Goal: Find specific page/section: Find specific page/section

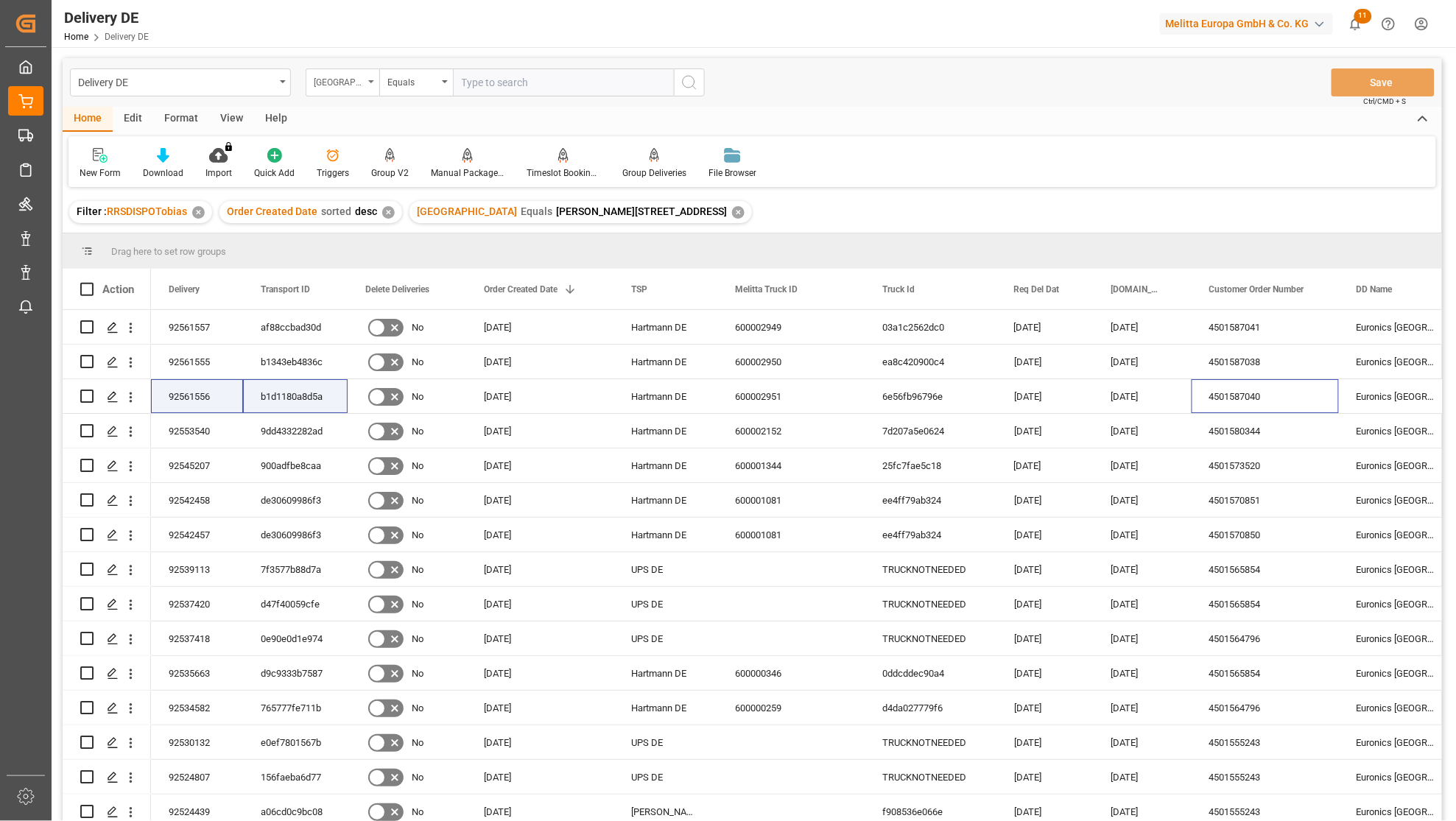
click at [337, 83] on div "[GEOGRAPHIC_DATA]" at bounding box center [339, 80] width 50 height 17
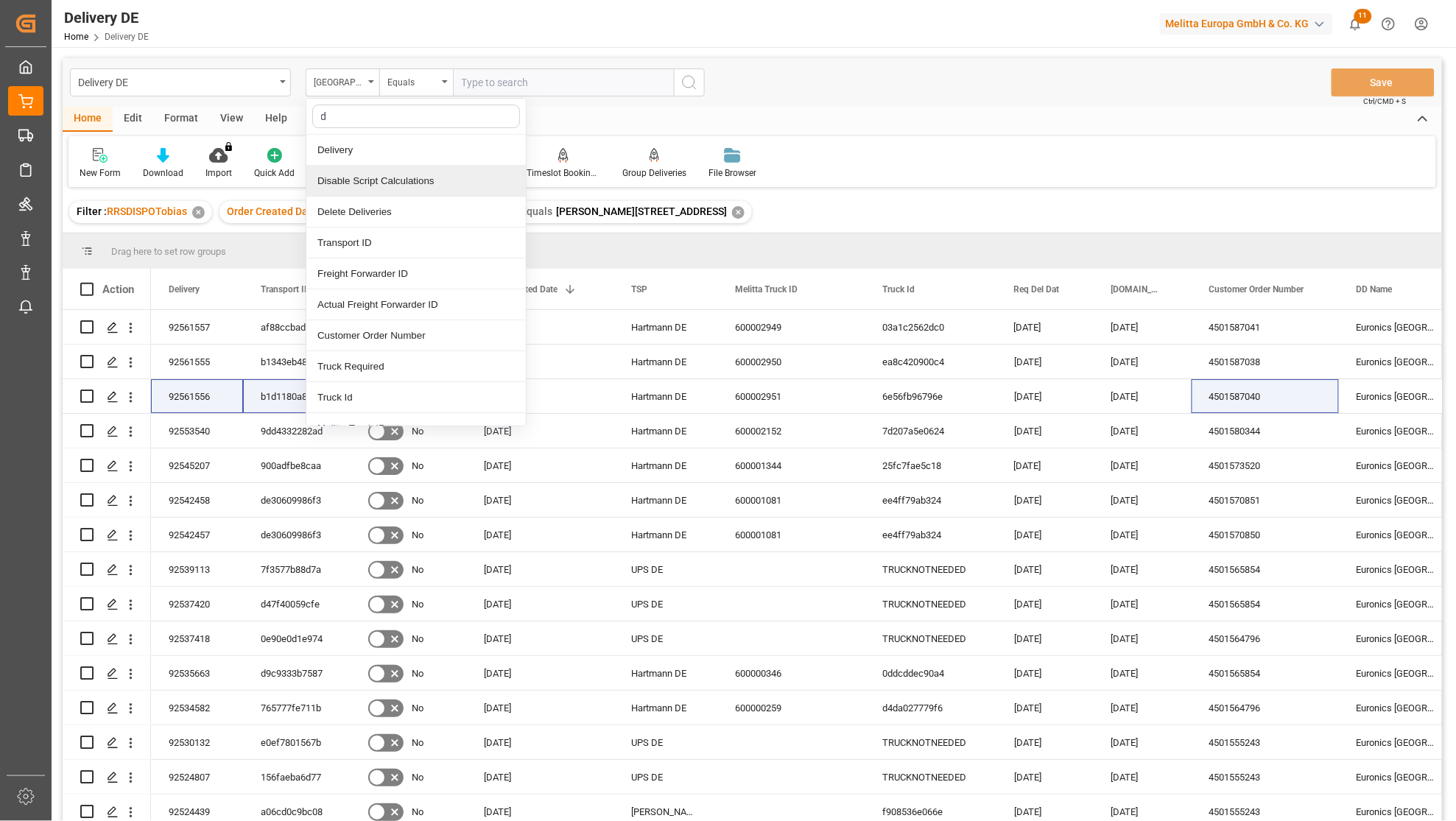
type input "dd"
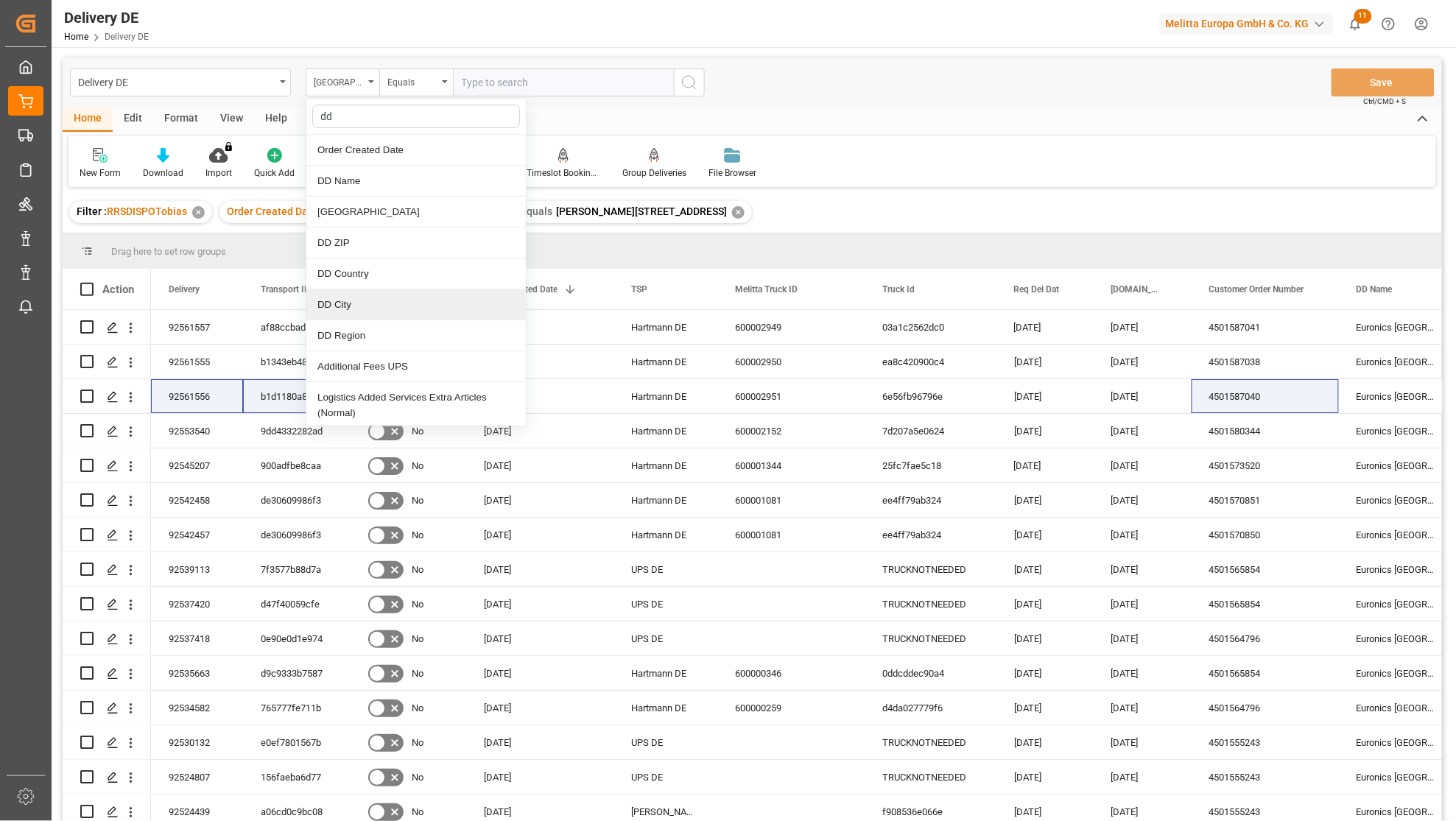
click at [349, 302] on div "DD City" at bounding box center [416, 305] width 220 height 31
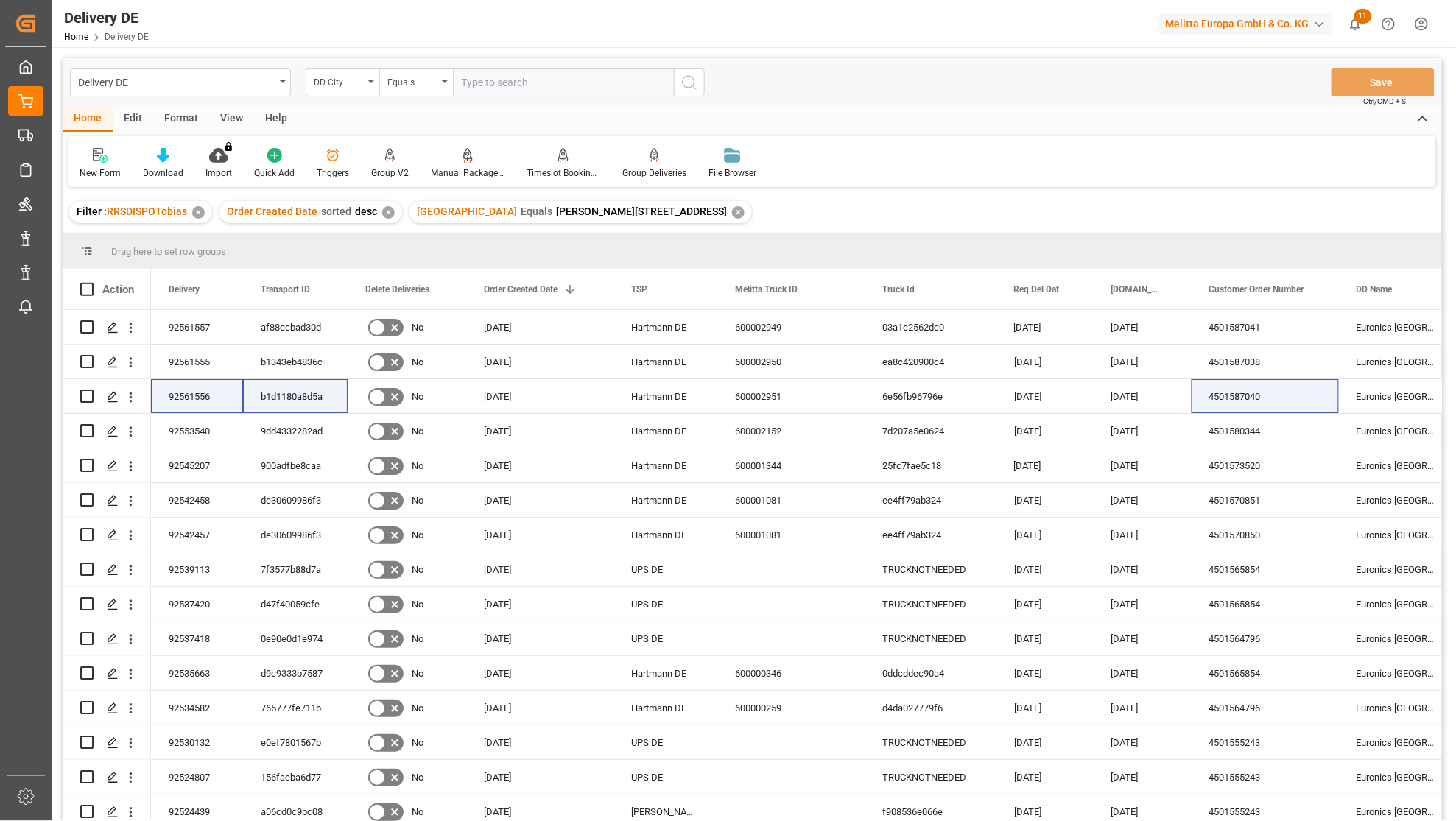
click at [512, 87] on input "text" at bounding box center [563, 83] width 221 height 28
type input "landsberg am lech"
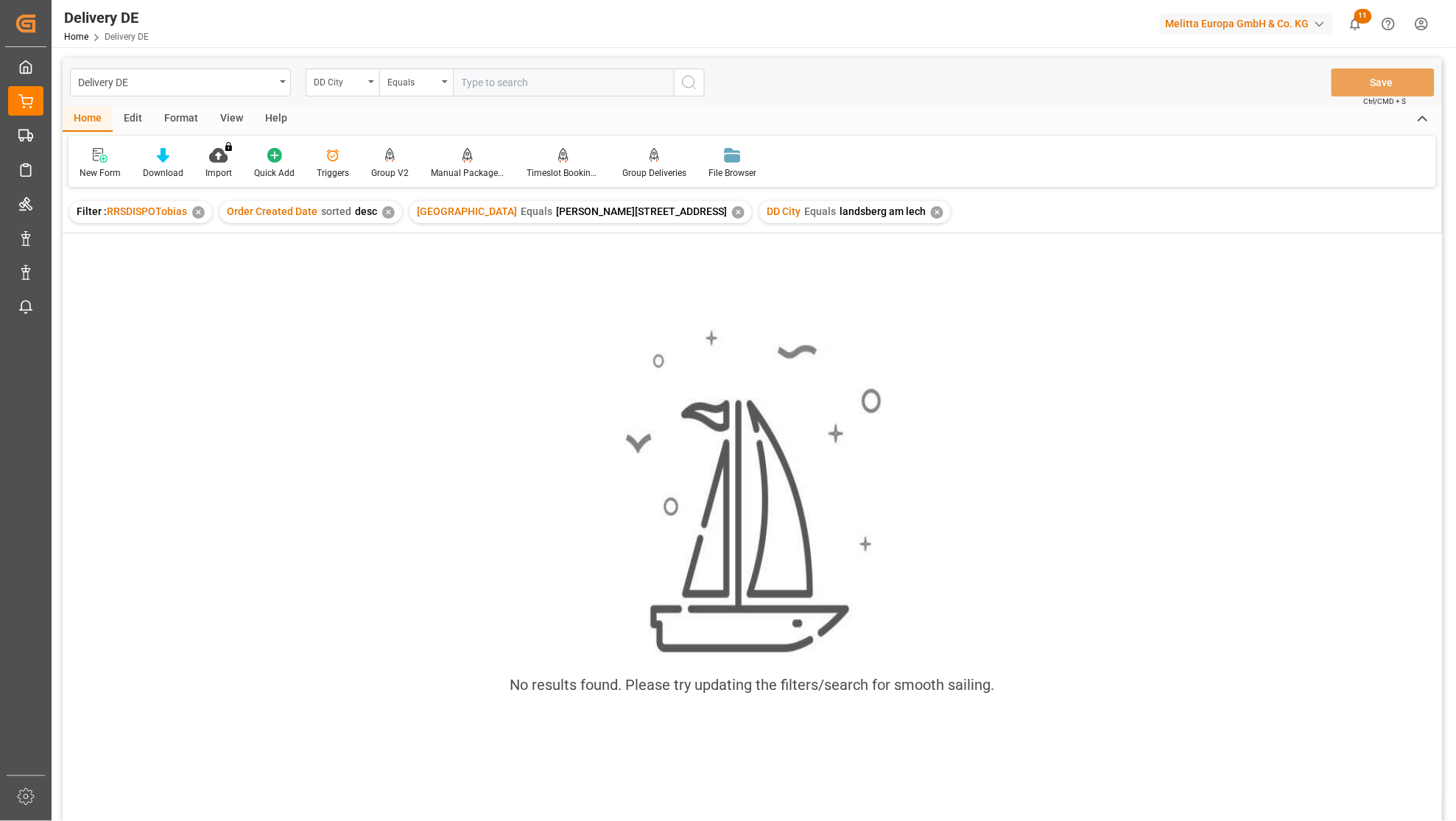
click at [732, 212] on div "✕" at bounding box center [738, 212] width 12 height 12
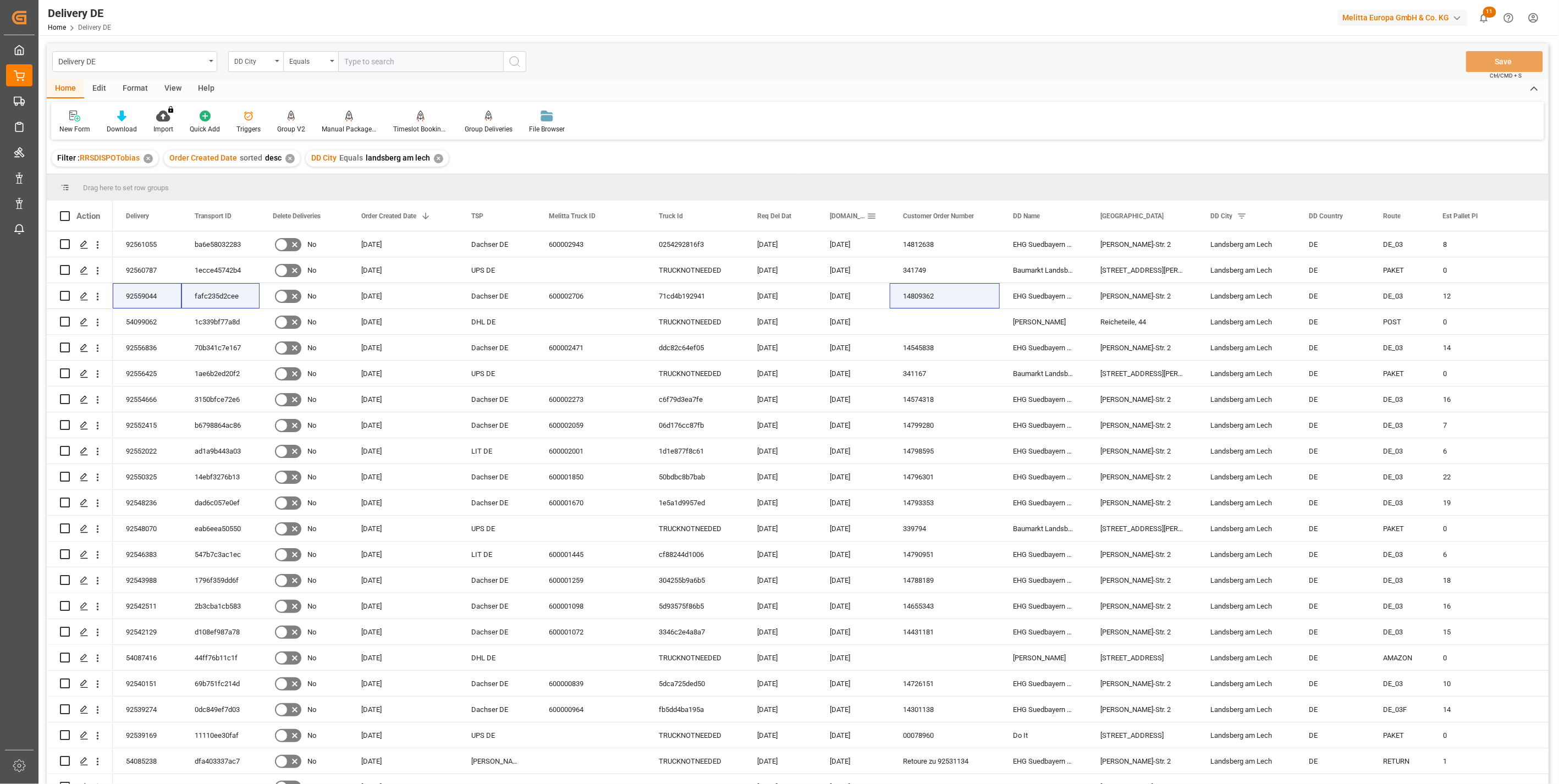
click at [872, 216] on span at bounding box center [871, 216] width 10 height 10
click at [982, 215] on span "columns" at bounding box center [986, 218] width 10 height 10
click at [894, 248] on input "Filter Columns Input" at bounding box center [930, 245] width 91 height 22
type input "act"
click at [875, 307] on input "Arrival Date Actual column toggle visibility (hidden)" at bounding box center [873, 308] width 10 height 10
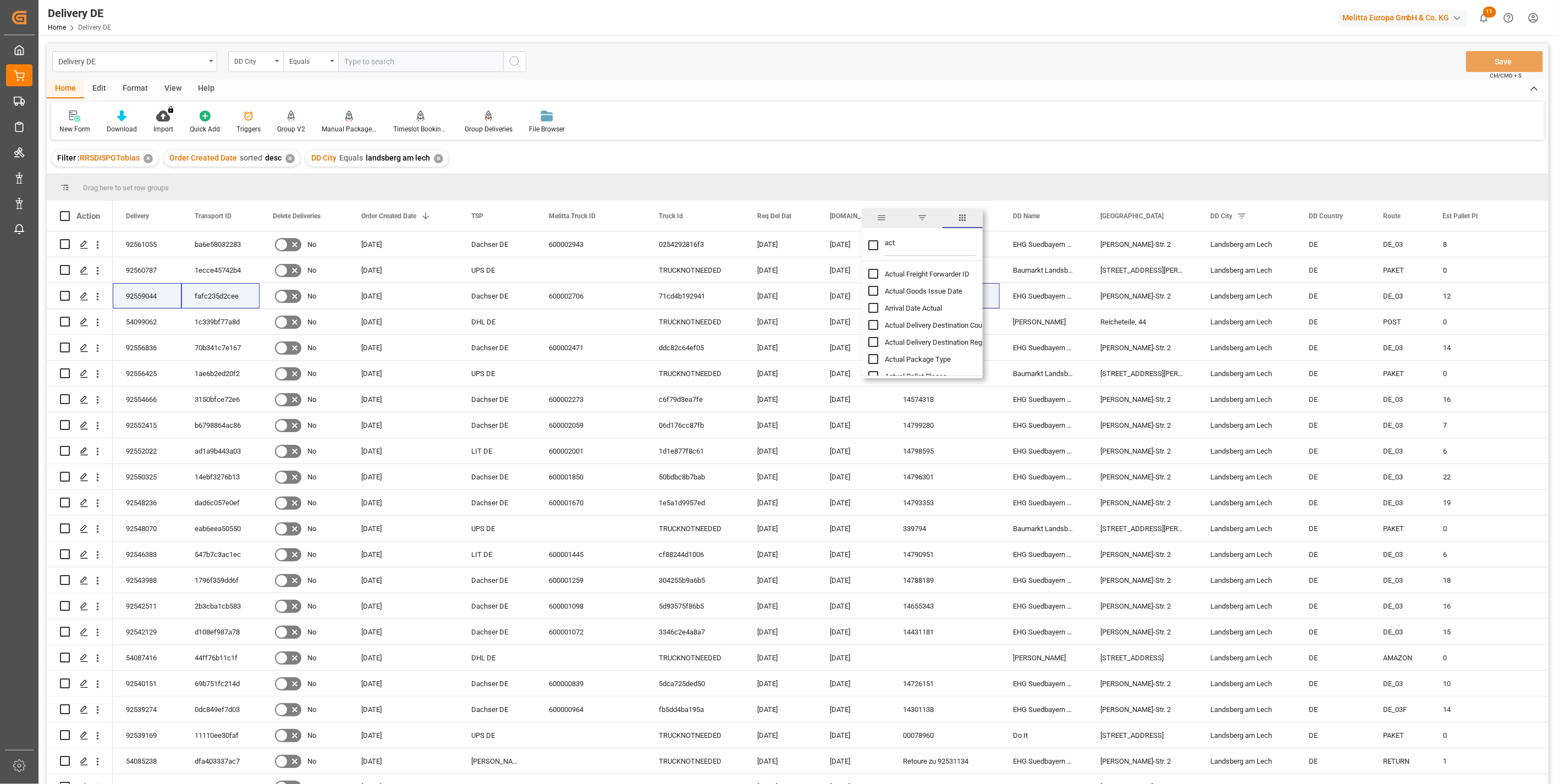
checkbox input "true"
checkbox input "false"
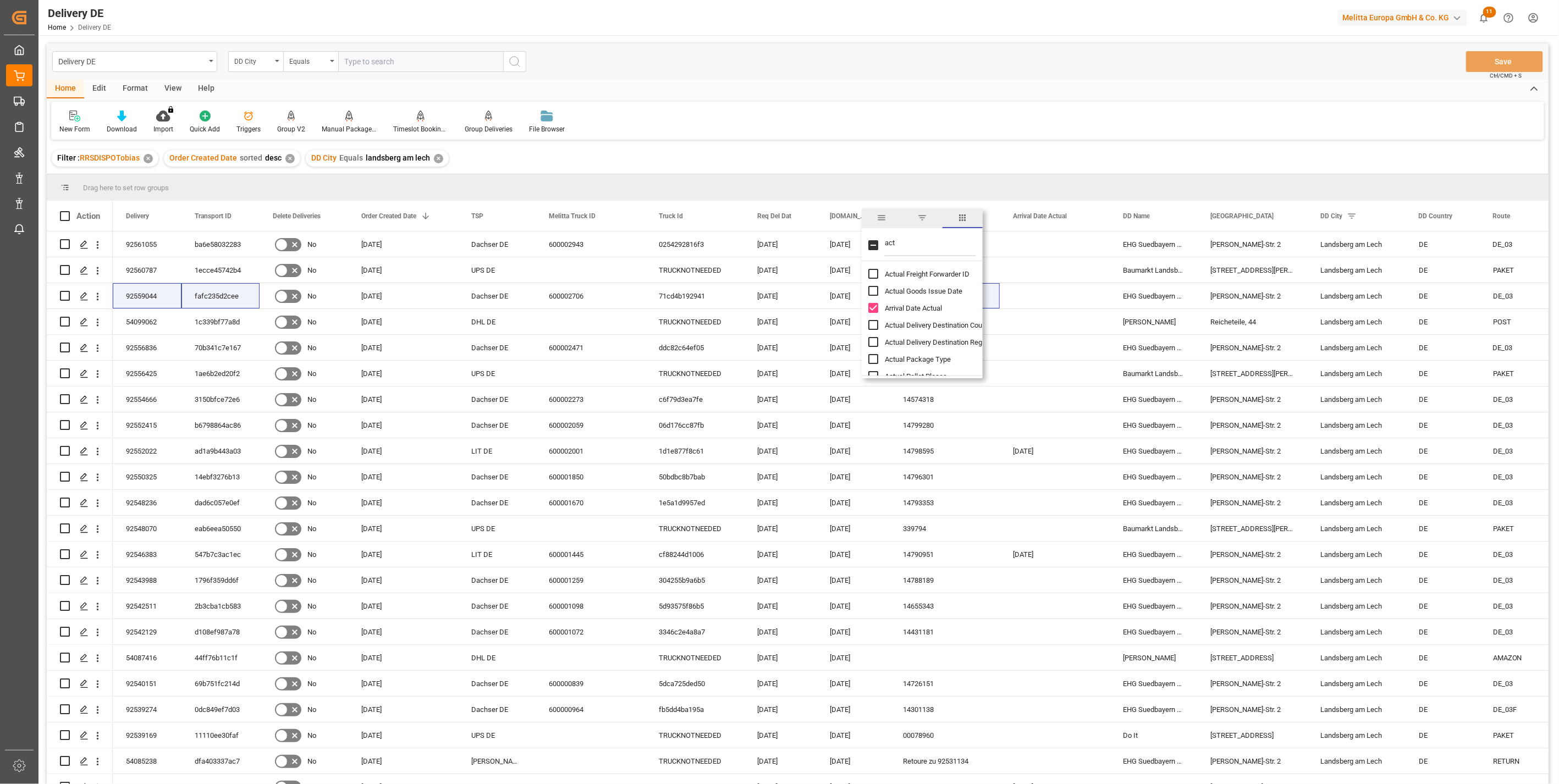
click at [1040, 64] on div "Delivery DE DD City Equals Save Ctrl/CMD + S" at bounding box center [798, 62] width 1502 height 36
click at [148, 297] on div "92559044" at bounding box center [147, 296] width 69 height 25
